Goal: Entertainment & Leisure: Consume media (video, audio)

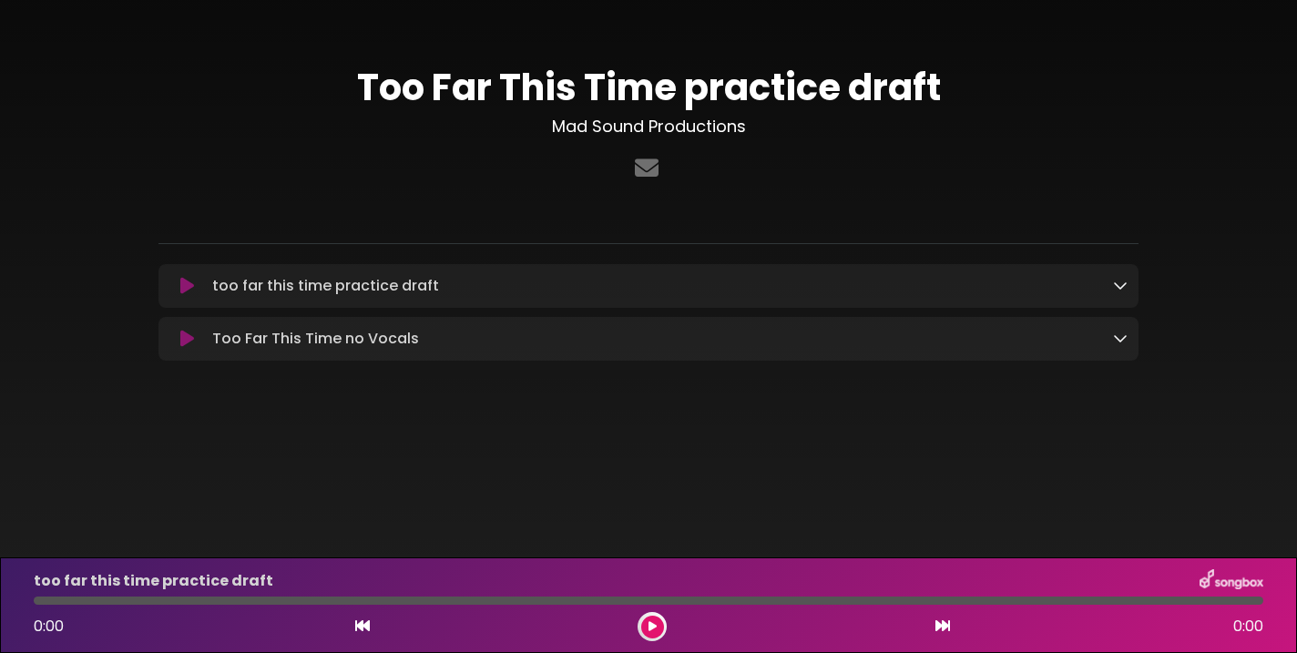
click at [186, 340] on icon at bounding box center [187, 339] width 14 height 18
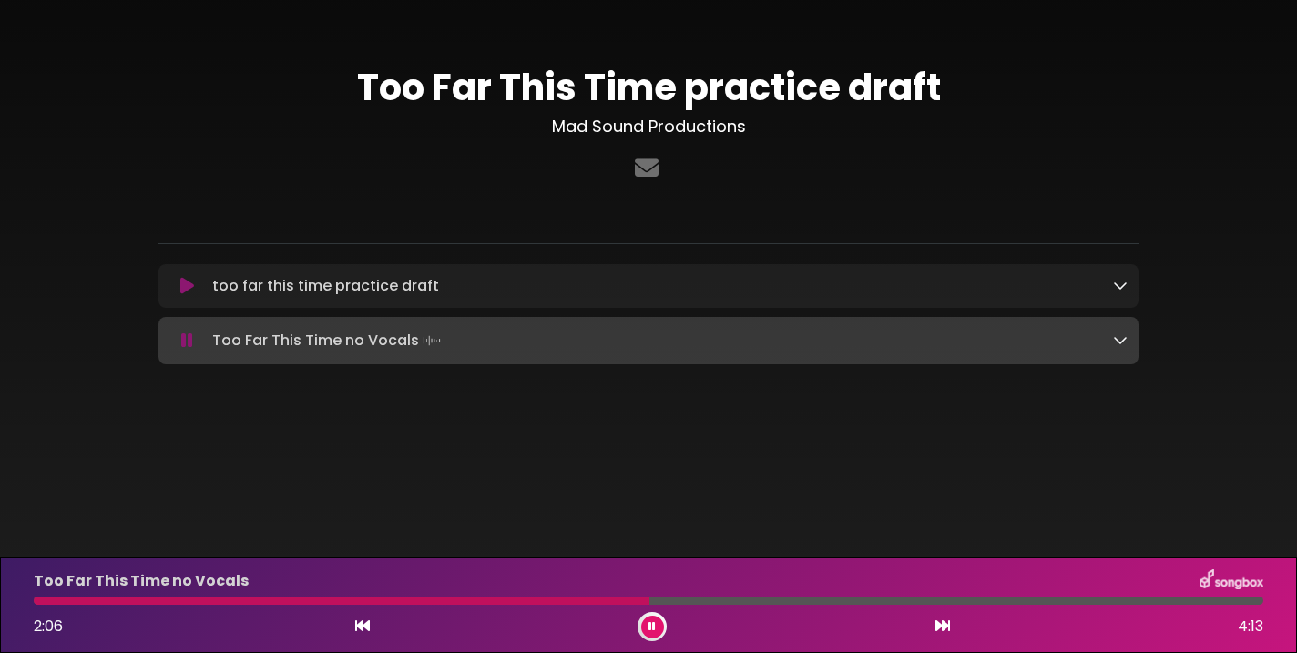
click at [495, 599] on div at bounding box center [342, 601] width 616 height 8
click at [654, 633] on button at bounding box center [652, 627] width 23 height 23
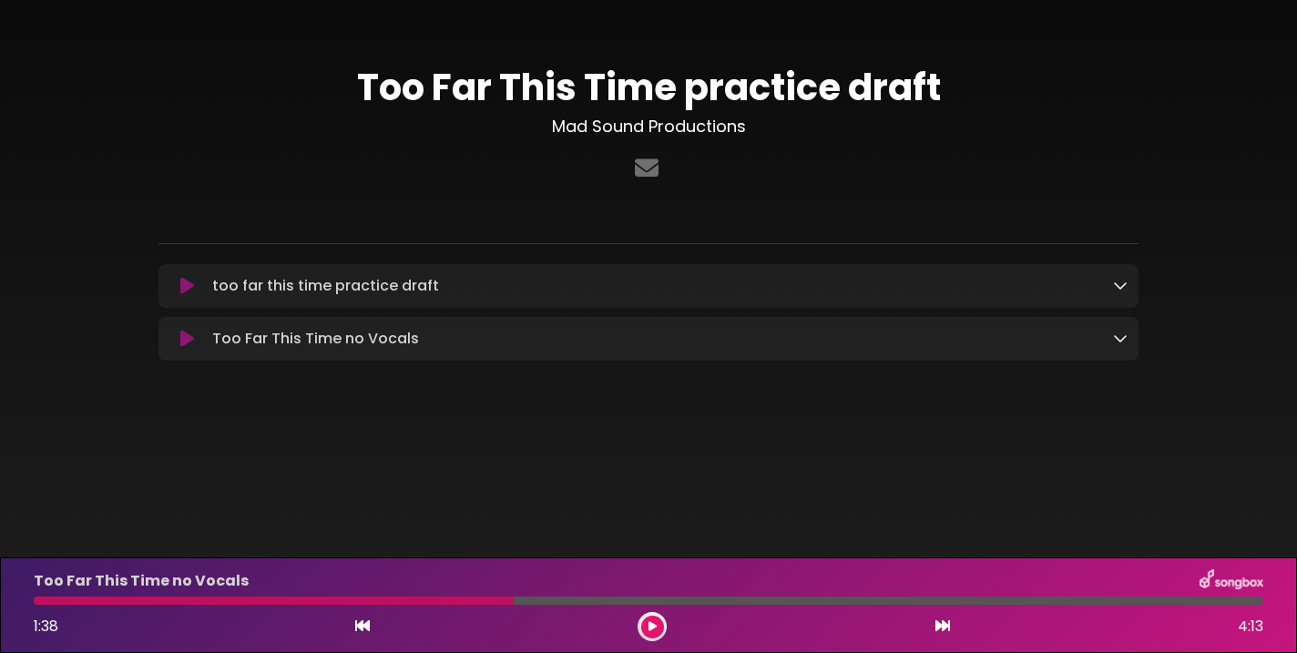
click at [654, 633] on button at bounding box center [652, 627] width 23 height 23
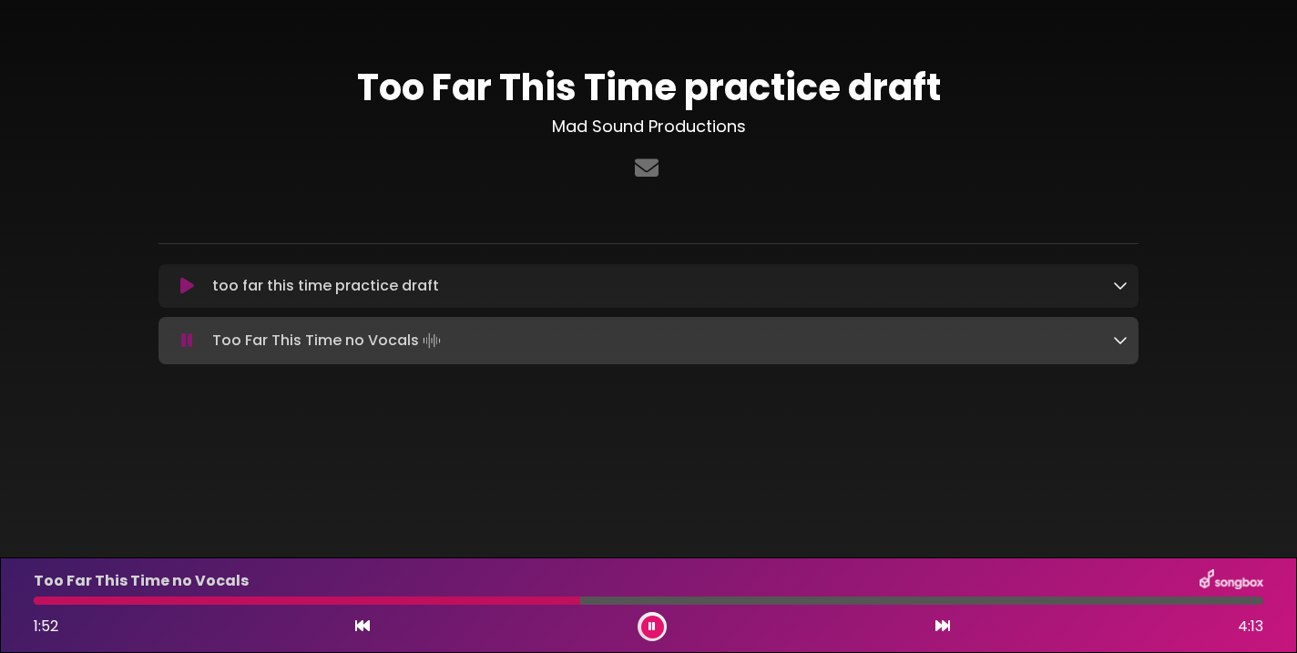
click at [694, 529] on body "× Too Far This Time practice draft Mad Sound Productions" at bounding box center [648, 326] width 1297 height 653
click at [524, 601] on div at bounding box center [315, 601] width 562 height 8
click at [650, 630] on icon at bounding box center [651, 626] width 7 height 11
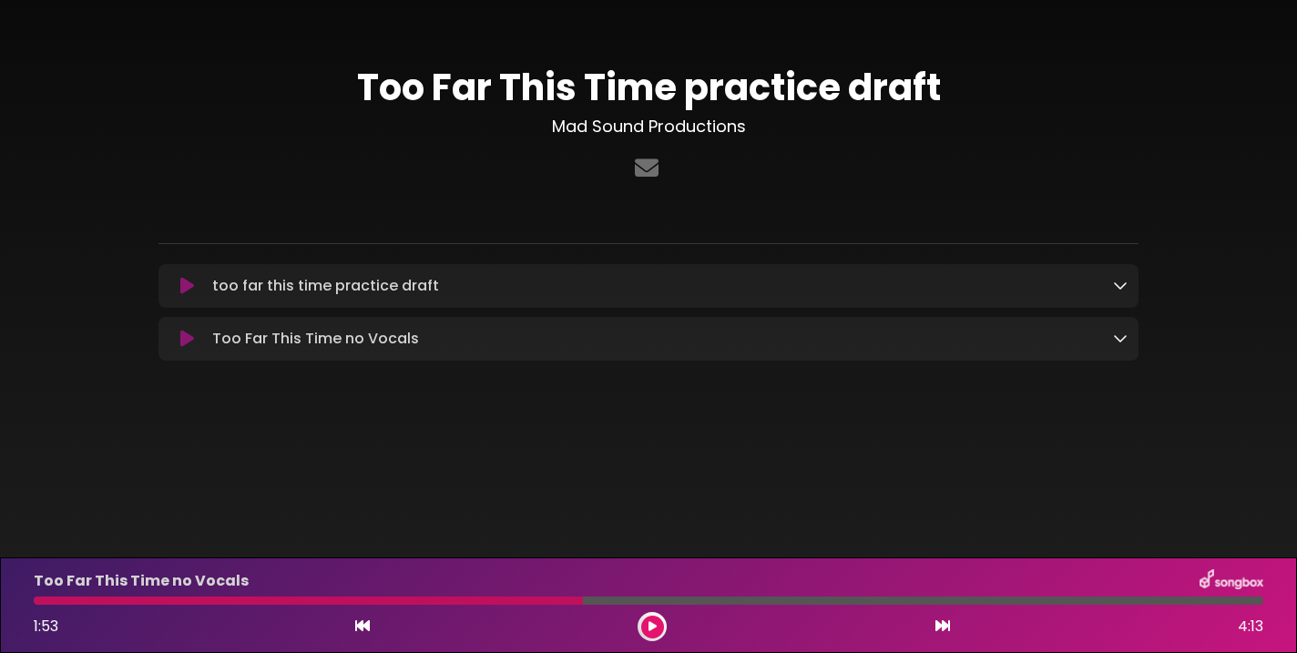
click at [650, 630] on icon at bounding box center [652, 626] width 8 height 11
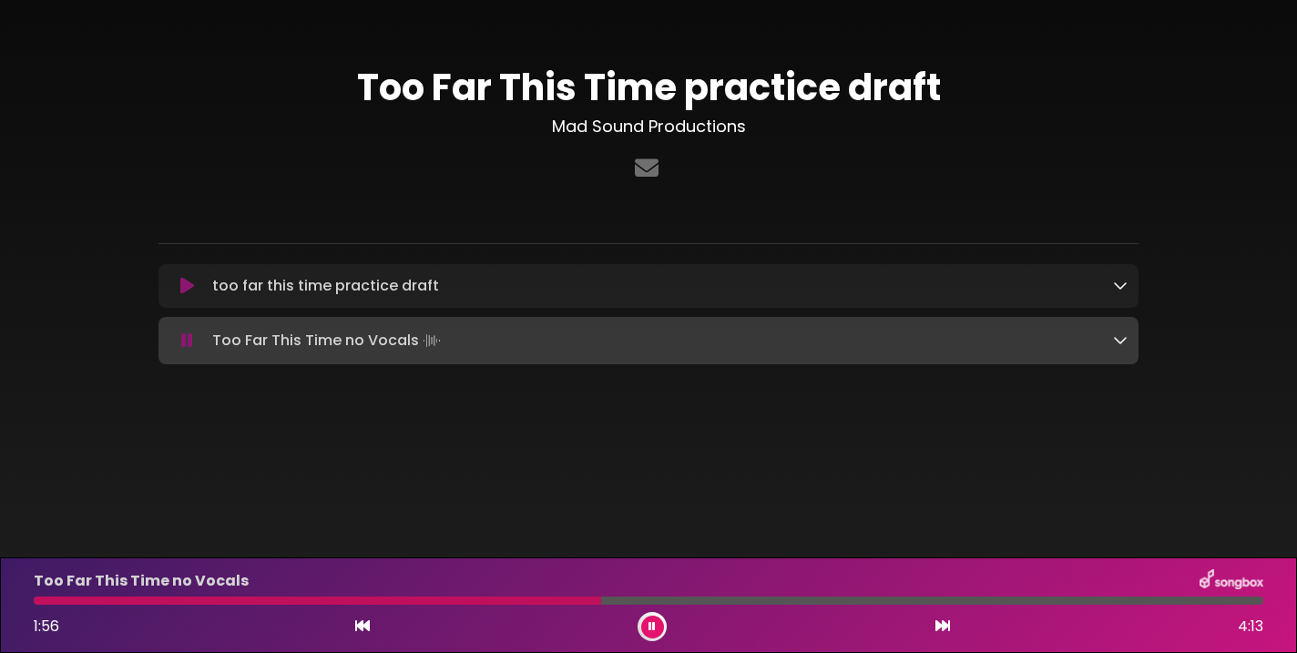
click at [537, 603] on div at bounding box center [317, 601] width 567 height 8
click at [653, 625] on icon at bounding box center [651, 626] width 7 height 11
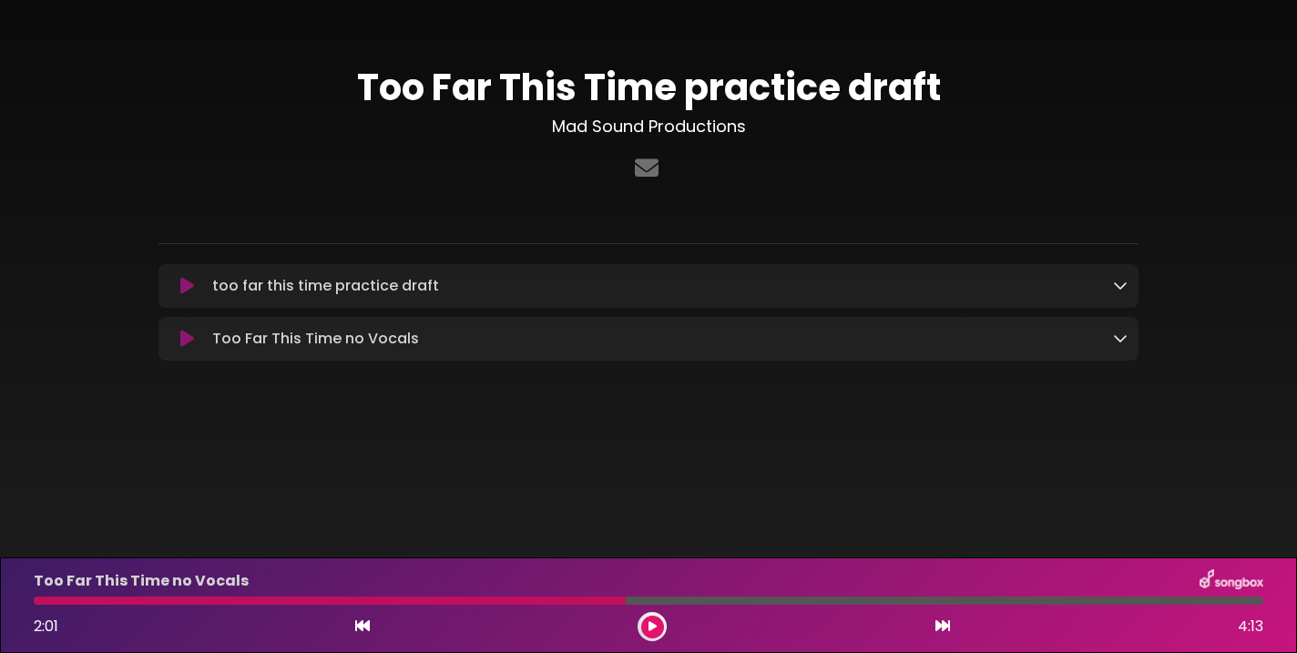
click at [562, 601] on div at bounding box center [330, 601] width 592 height 8
click at [523, 603] on div at bounding box center [330, 601] width 592 height 8
click at [517, 603] on div at bounding box center [330, 601] width 592 height 8
click at [545, 598] on div at bounding box center [330, 601] width 592 height 8
click at [651, 626] on icon at bounding box center [652, 626] width 8 height 11
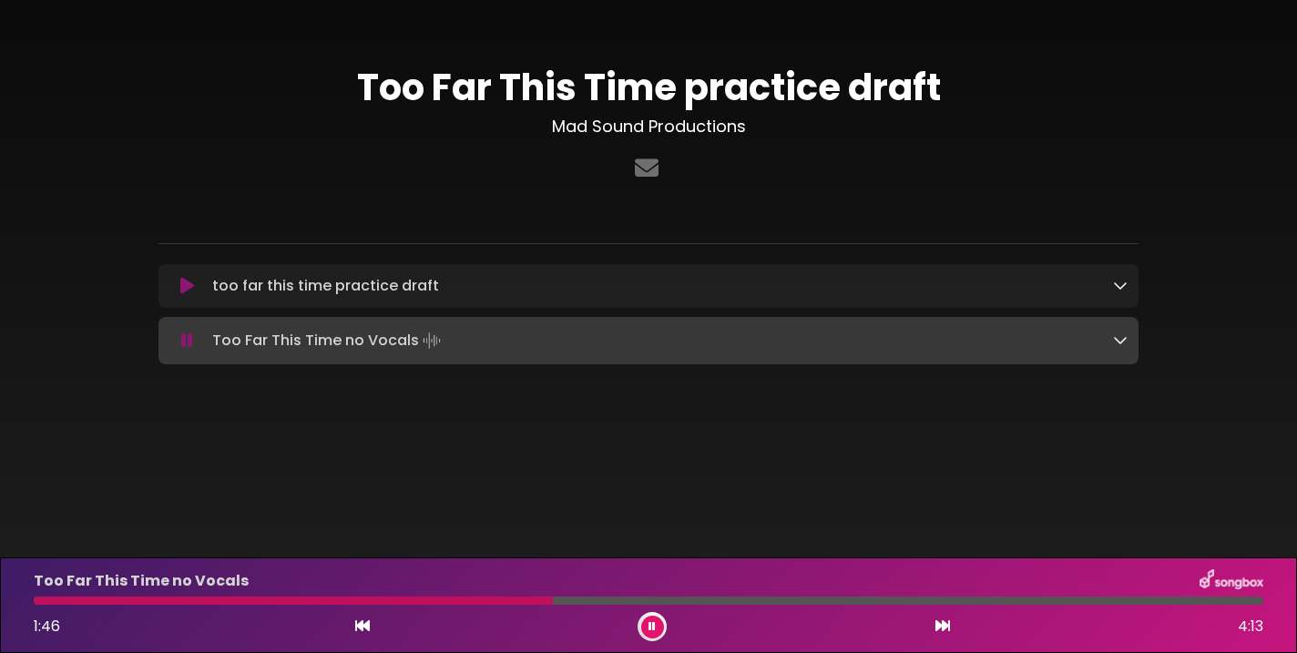
click at [468, 604] on div at bounding box center [293, 601] width 519 height 8
click at [538, 602] on div at bounding box center [327, 601] width 586 height 8
click at [655, 621] on icon at bounding box center [651, 626] width 7 height 11
